Goal: Transaction & Acquisition: Purchase product/service

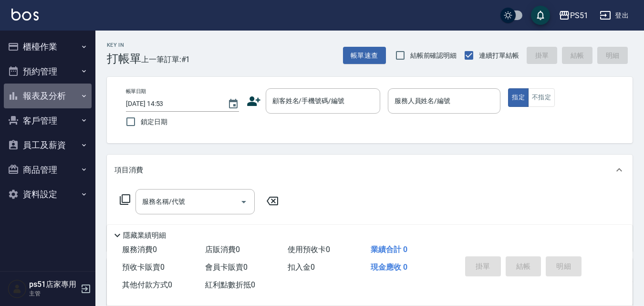
click at [54, 100] on button "報表及分析" at bounding box center [48, 95] width 88 height 25
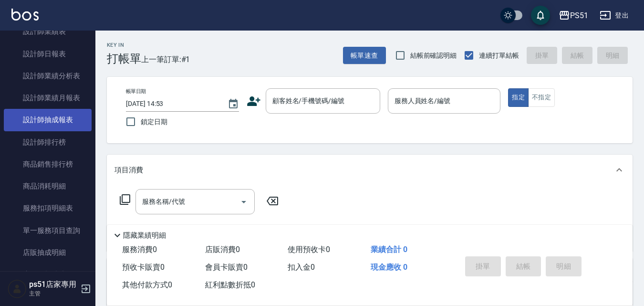
scroll to position [223, 0]
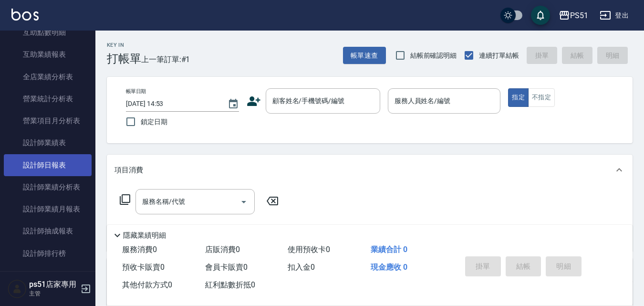
click at [59, 159] on link "設計師日報表" at bounding box center [48, 165] width 88 height 22
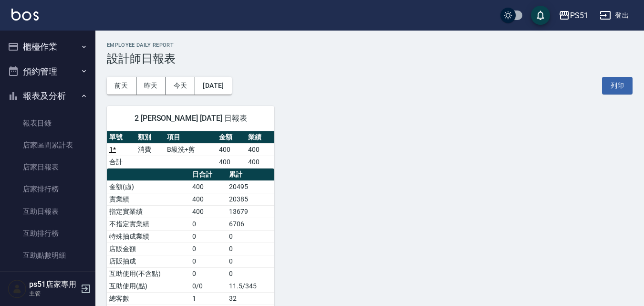
click at [59, 52] on button "櫃檯作業" at bounding box center [48, 46] width 88 height 25
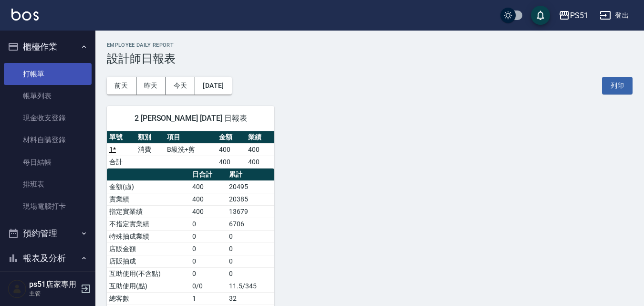
click at [57, 80] on link "打帳單" at bounding box center [48, 74] width 88 height 22
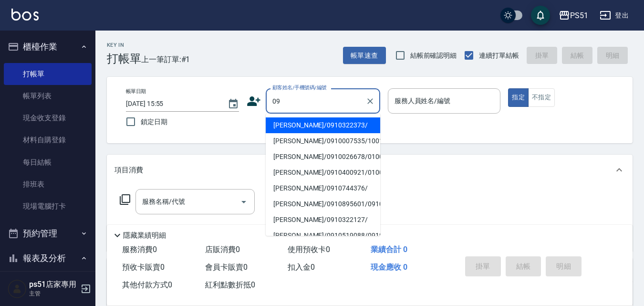
type input "0"
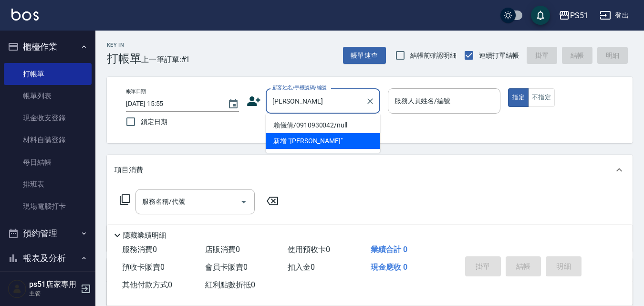
click at [304, 124] on li "賴儀倩/0910930042/null" at bounding box center [323, 125] width 114 height 16
type input "賴儀倩/0910930042/null"
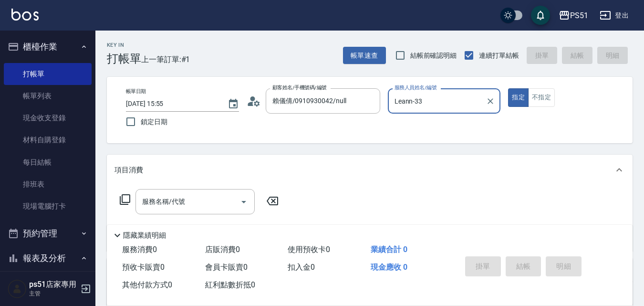
click at [475, 102] on input "Leann-33" at bounding box center [437, 100] width 90 height 17
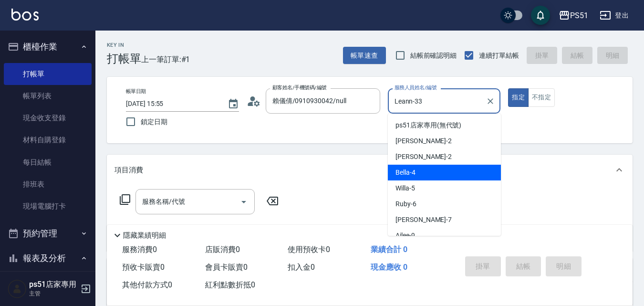
click at [427, 176] on div "Bella -4" at bounding box center [444, 172] width 113 height 16
type input "Bella-4"
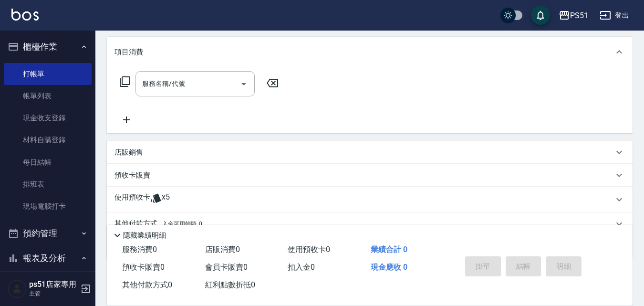
scroll to position [162, 0]
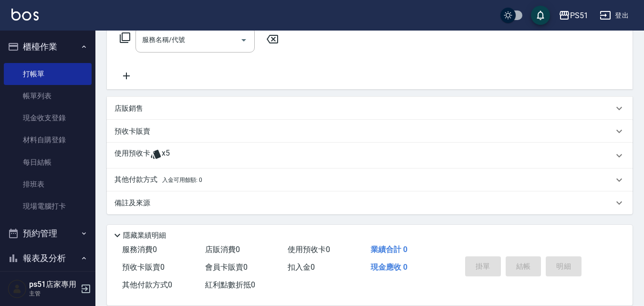
click at [157, 154] on icon at bounding box center [156, 154] width 10 height 9
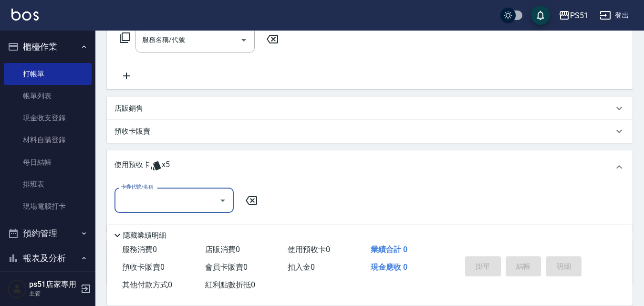
scroll to position [0, 0]
click at [160, 195] on input "卡券代號/名稱" at bounding box center [167, 200] width 96 height 17
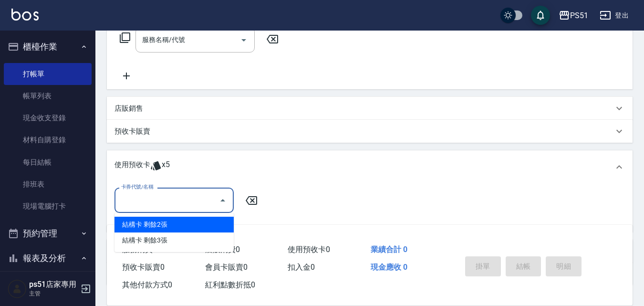
click at [160, 222] on div "結構卡 剩餘2張" at bounding box center [173, 224] width 119 height 16
type input "結構卡"
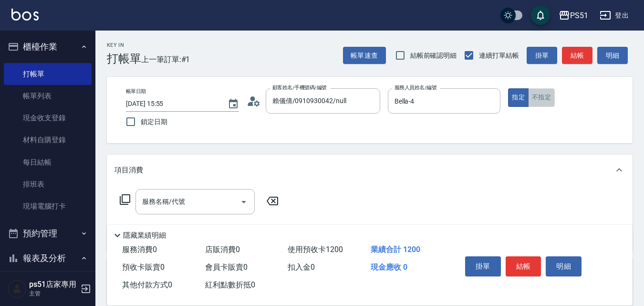
click at [548, 99] on button "不指定" at bounding box center [541, 97] width 27 height 19
click at [573, 57] on button "結帳" at bounding box center [577, 56] width 31 height 18
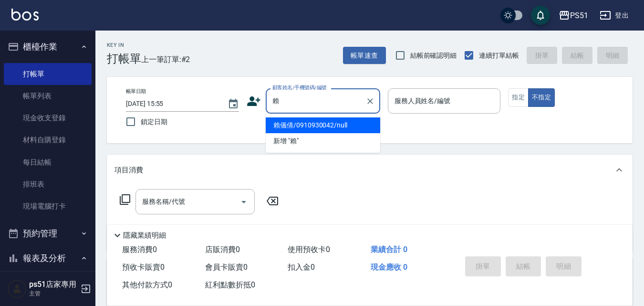
click at [303, 123] on li "賴儀倩/0910930042/null" at bounding box center [323, 125] width 114 height 16
type input "賴儀倩/0910930042/null"
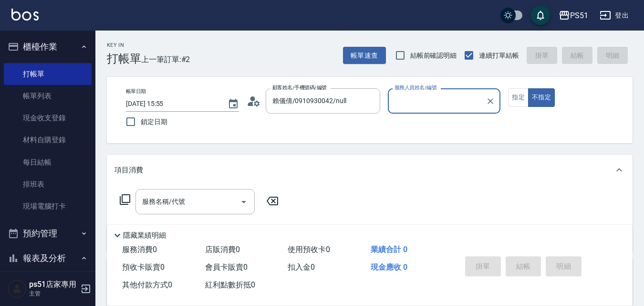
type input "Leann-33"
click at [491, 100] on icon "Clear" at bounding box center [490, 101] width 10 height 10
click at [368, 99] on icon "Clear" at bounding box center [370, 101] width 6 height 6
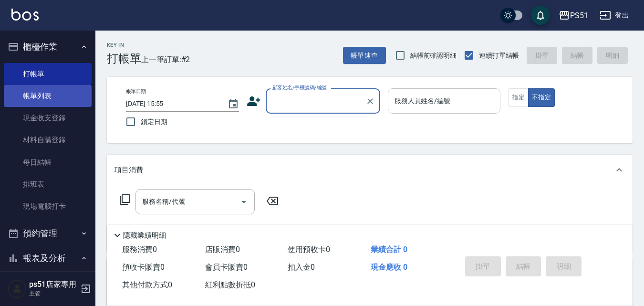
click at [31, 90] on link "帳單列表" at bounding box center [48, 96] width 88 height 22
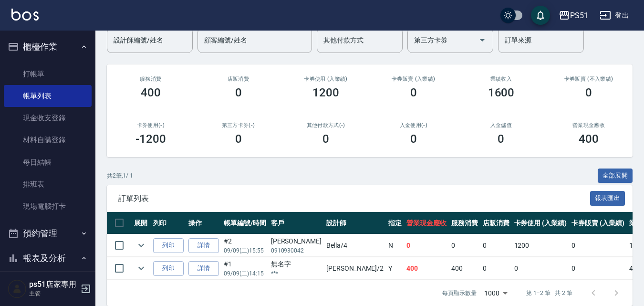
scroll to position [102, 0]
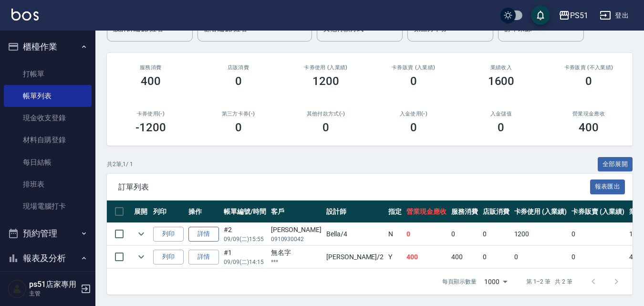
click at [204, 226] on link "詳情" at bounding box center [203, 233] width 31 height 15
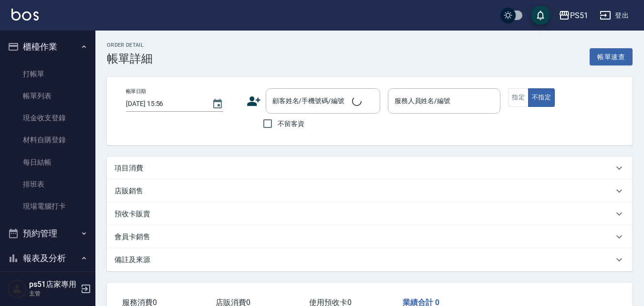
scroll to position [68, 0]
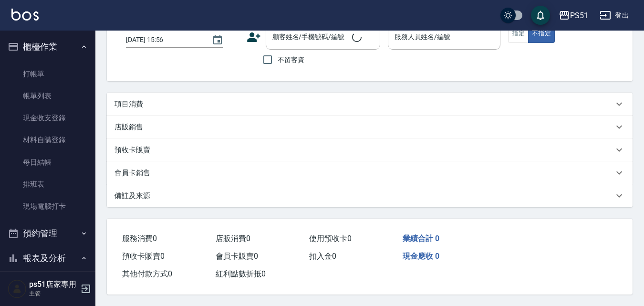
type input "[DATE] 15:55"
type input "Bella-4"
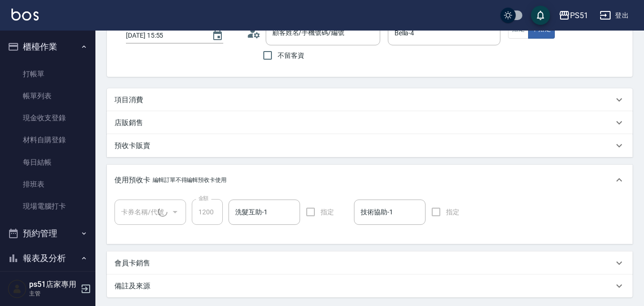
type input "賴儀倩/0910930042/null"
type input "結構卡(1/1)"
click at [157, 97] on div "項目消費" at bounding box center [363, 100] width 499 height 10
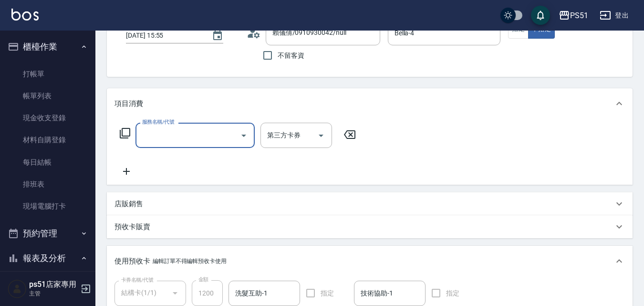
scroll to position [0, 0]
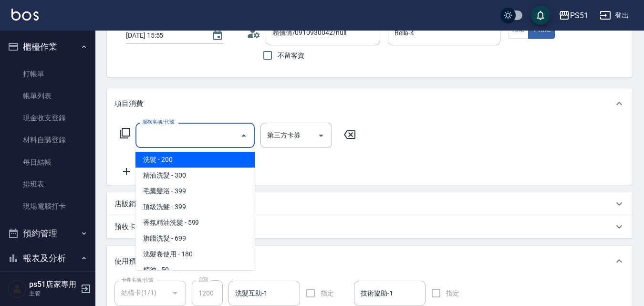
click at [152, 133] on input "服務名稱/代號" at bounding box center [188, 135] width 96 height 17
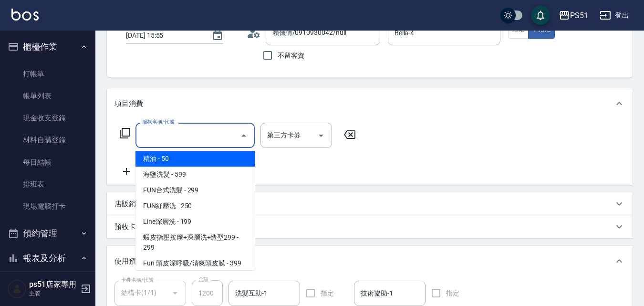
click at [182, 158] on span "精油 - 50" at bounding box center [194, 159] width 119 height 16
type input "精油(108)"
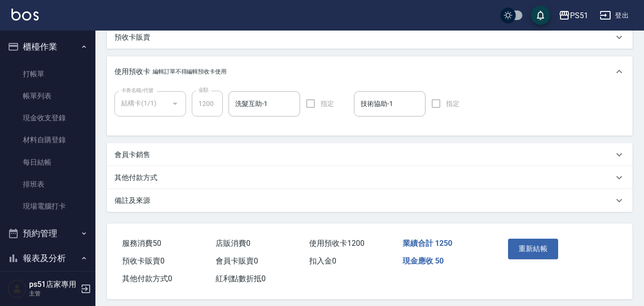
scroll to position [267, 0]
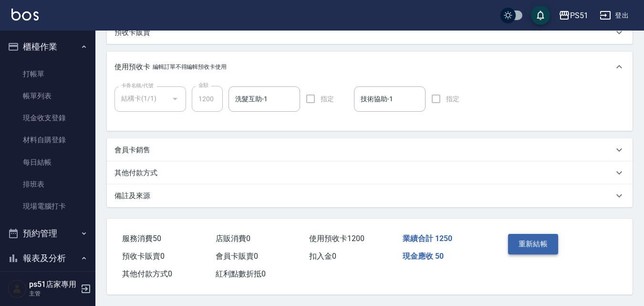
click at [532, 244] on button "重新結帳" at bounding box center [533, 244] width 51 height 20
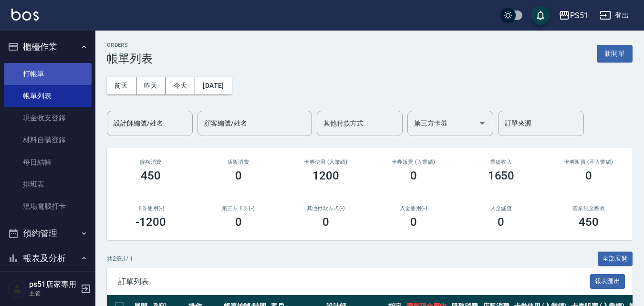
click at [36, 71] on link "打帳單" at bounding box center [48, 74] width 88 height 22
